Goal: Task Accomplishment & Management: Use online tool/utility

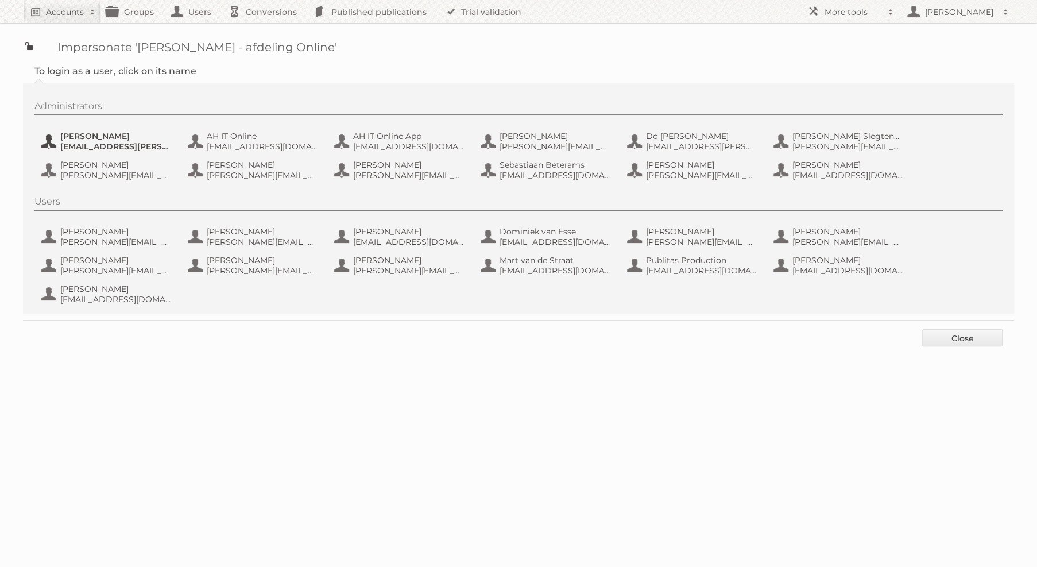
click at [132, 134] on span "[PERSON_NAME]" at bounding box center [115, 136] width 111 height 10
type button "101816"
click at [105, 138] on span "[PERSON_NAME]" at bounding box center [115, 136] width 111 height 10
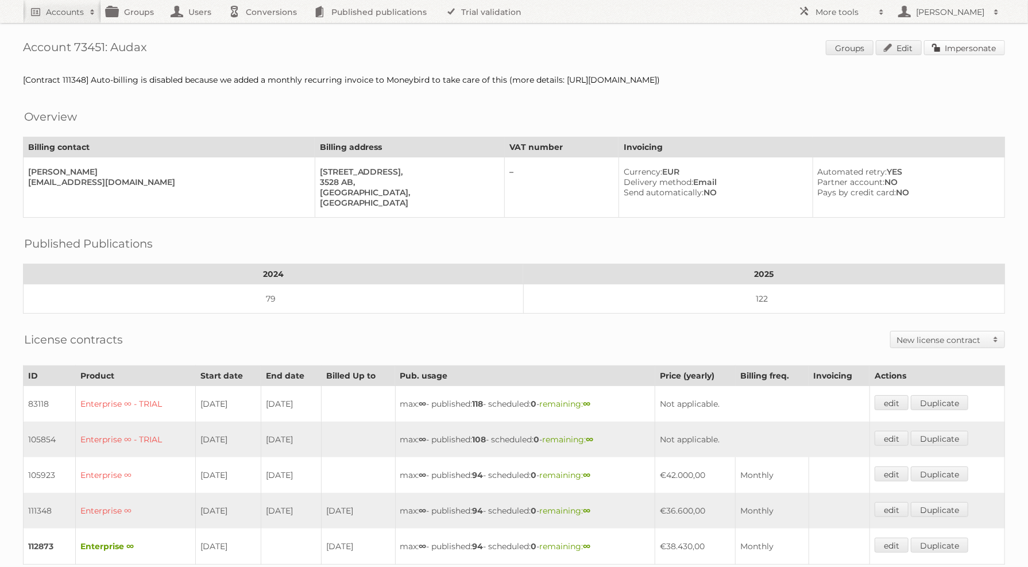
click at [949, 41] on link "Impersonate" at bounding box center [964, 47] width 81 height 15
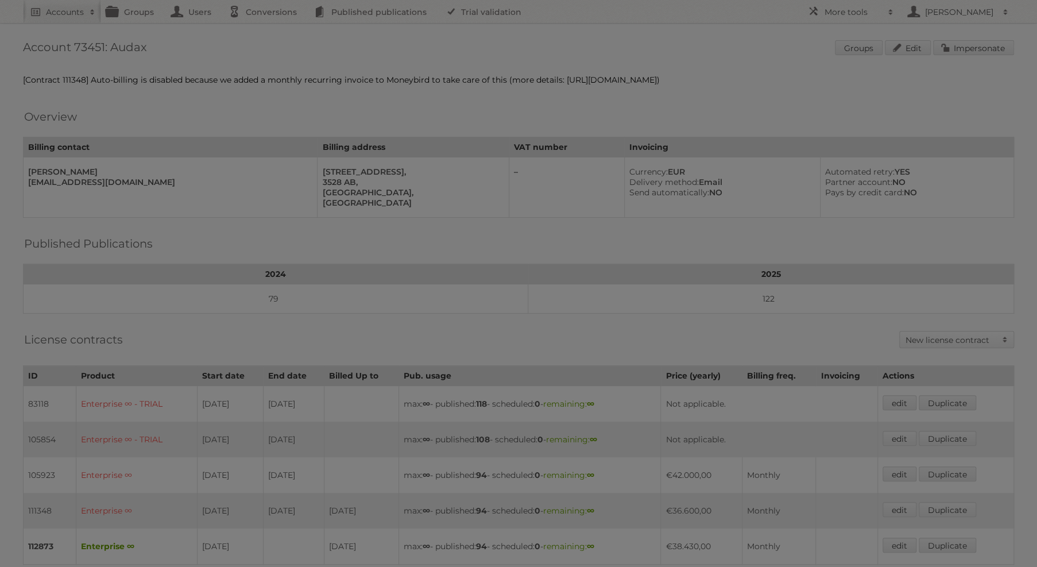
click at [949, 47] on div at bounding box center [518, 283] width 1037 height 567
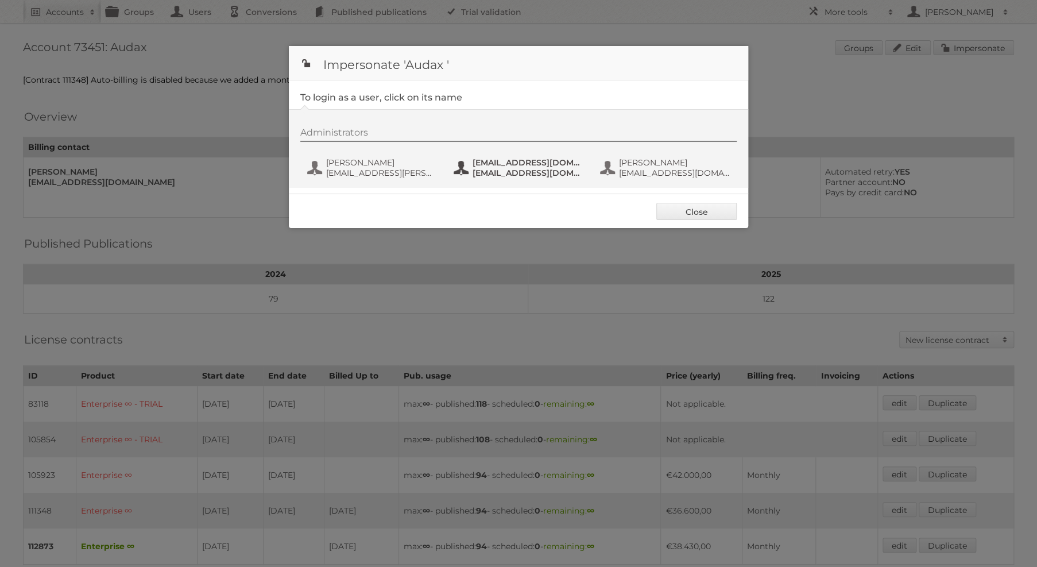
click at [508, 156] on button "fs+audax@publitas.com fs+audax@publitas.com" at bounding box center [520, 167] width 135 height 23
